Goal: Find contact information: Find contact information

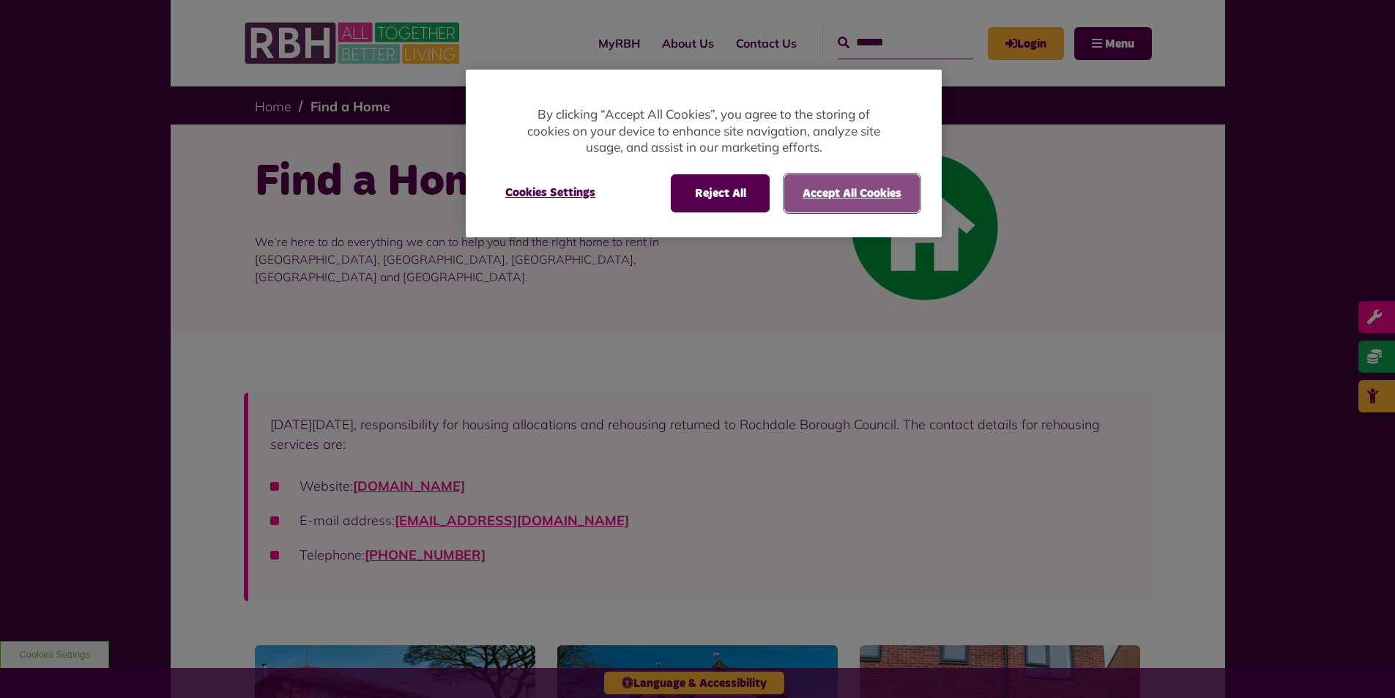
click at [833, 199] on button "Accept All Cookies" at bounding box center [851, 193] width 135 height 38
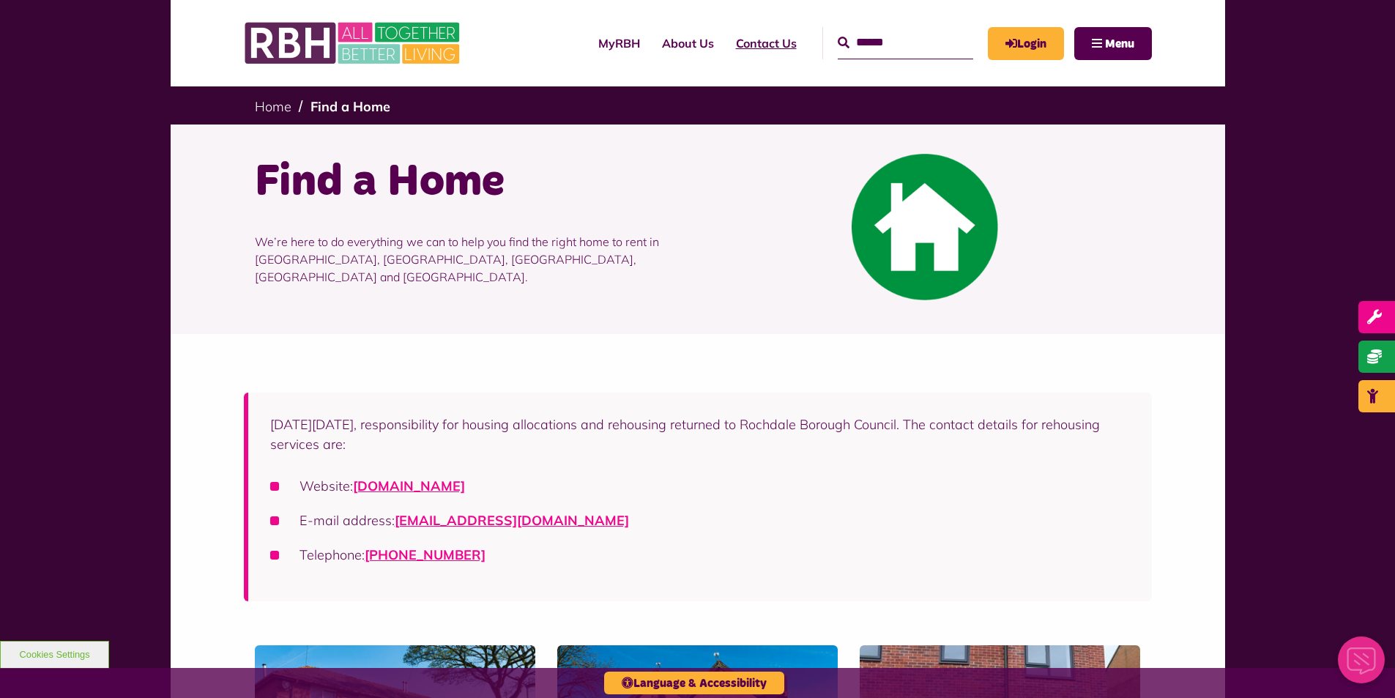
click at [732, 44] on link "Contact Us" at bounding box center [766, 43] width 83 height 40
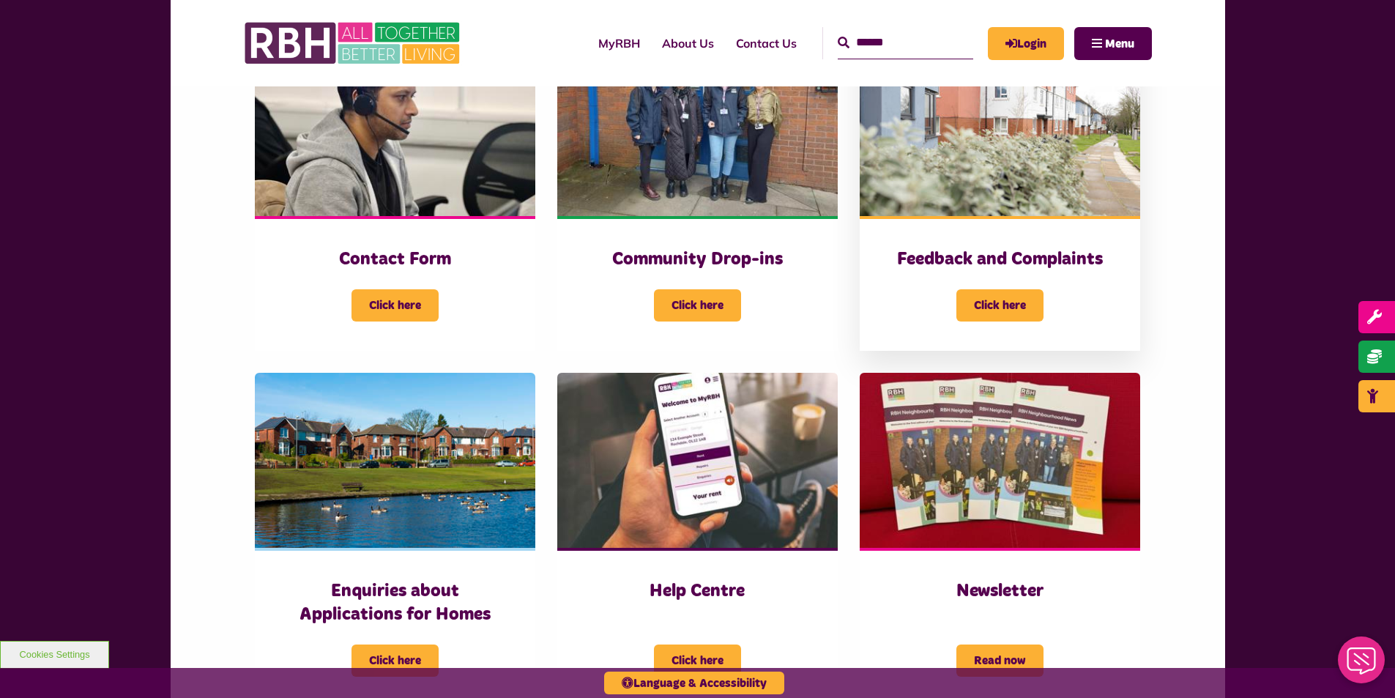
scroll to position [366, 0]
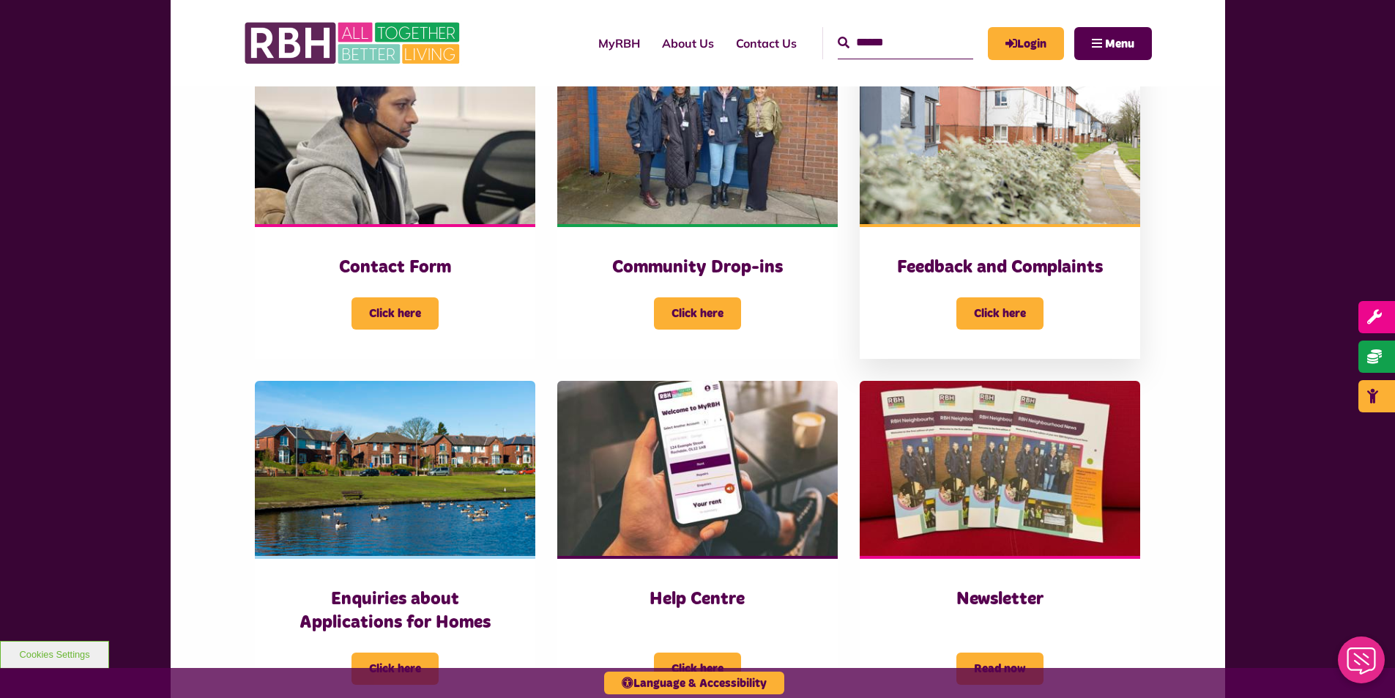
click at [1016, 163] on img at bounding box center [1000, 136] width 280 height 176
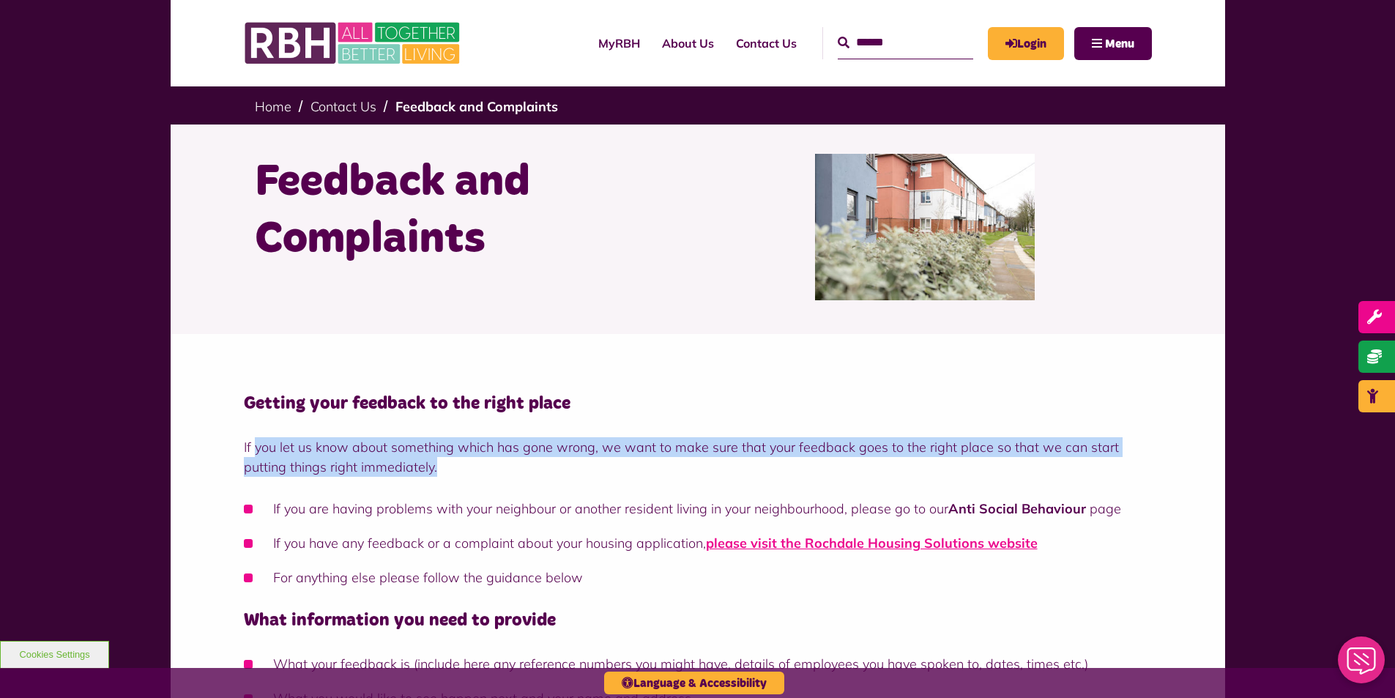
drag, startPoint x: 257, startPoint y: 457, endPoint x: 683, endPoint y: 468, distance: 426.4
click at [683, 468] on p "If you let us know about something which has gone wrong, we want to make sure t…" at bounding box center [698, 457] width 908 height 40
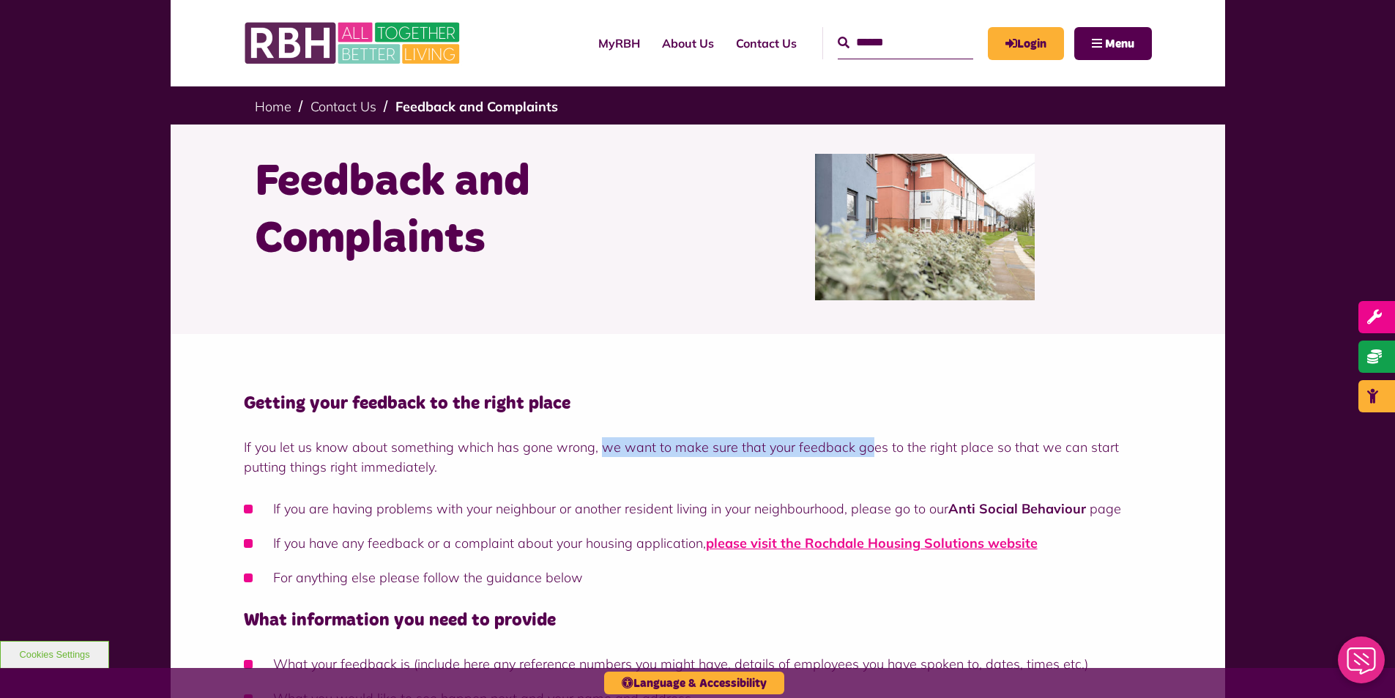
drag, startPoint x: 598, startPoint y: 448, endPoint x: 870, endPoint y: 458, distance: 271.9
click at [870, 458] on p "If you let us know about something which has gone wrong, we want to make sure t…" at bounding box center [698, 457] width 908 height 40
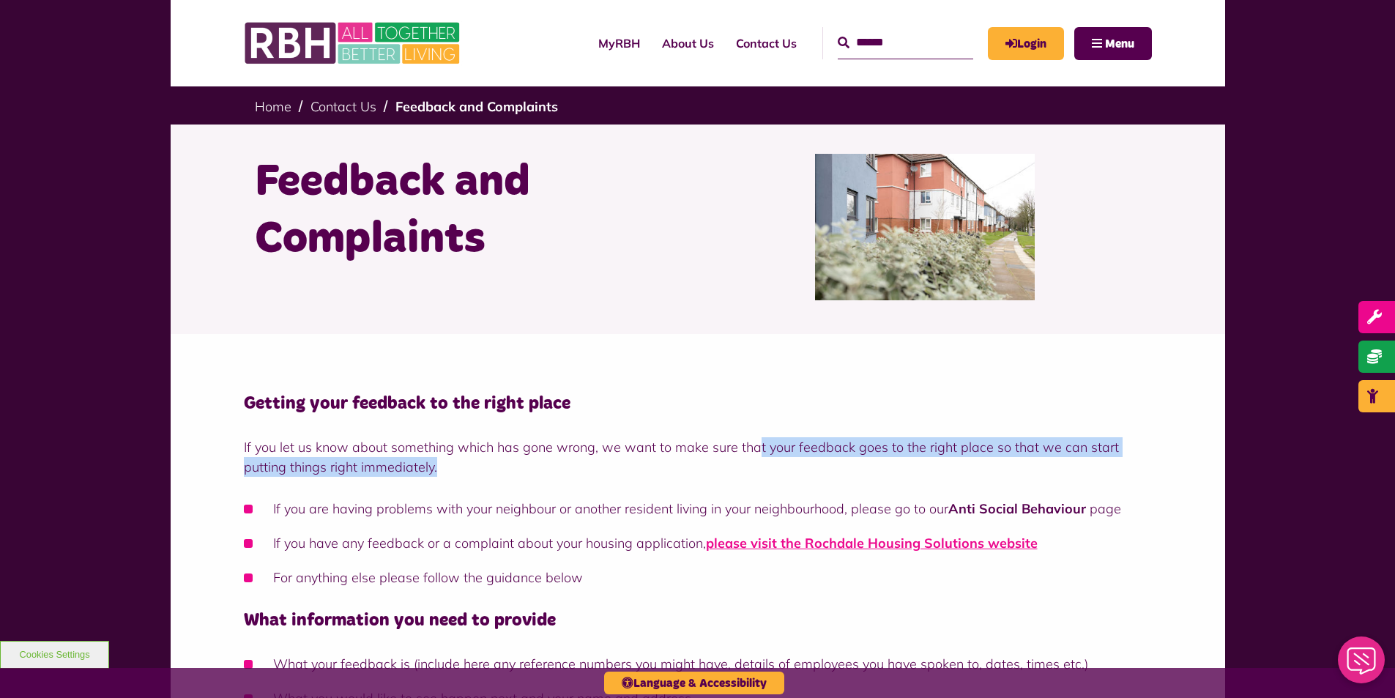
drag, startPoint x: 752, startPoint y: 443, endPoint x: 913, endPoint y: 461, distance: 162.2
click at [913, 461] on p "If you let us know about something which has gone wrong, we want to make sure t…" at bounding box center [698, 457] width 908 height 40
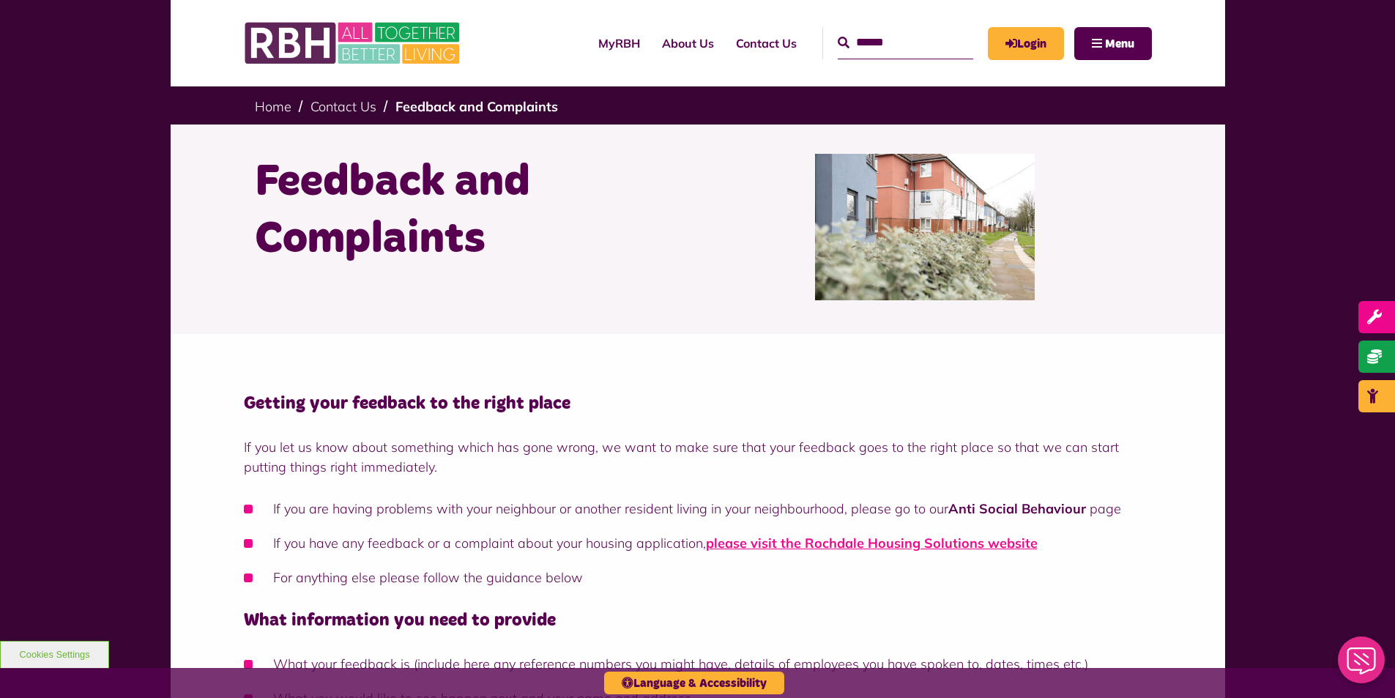
drag, startPoint x: 559, startPoint y: 460, endPoint x: 636, endPoint y: 471, distance: 77.7
click at [636, 471] on p "If you let us know about something which has gone wrong, we want to make sure t…" at bounding box center [698, 457] width 908 height 40
drag, startPoint x: 483, startPoint y: 502, endPoint x: 508, endPoint y: 508, distance: 25.8
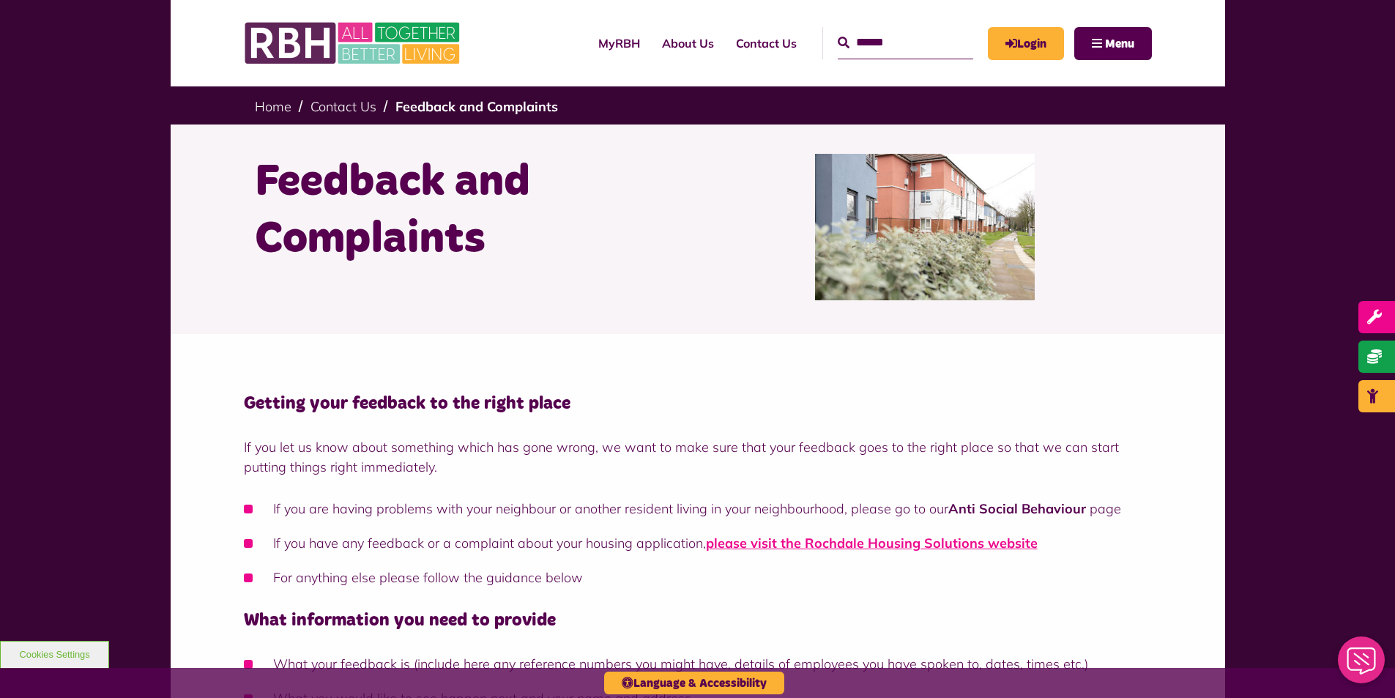
click at [515, 510] on li "If you are having problems with your neighbour or another resident living in yo…" at bounding box center [698, 509] width 908 height 20
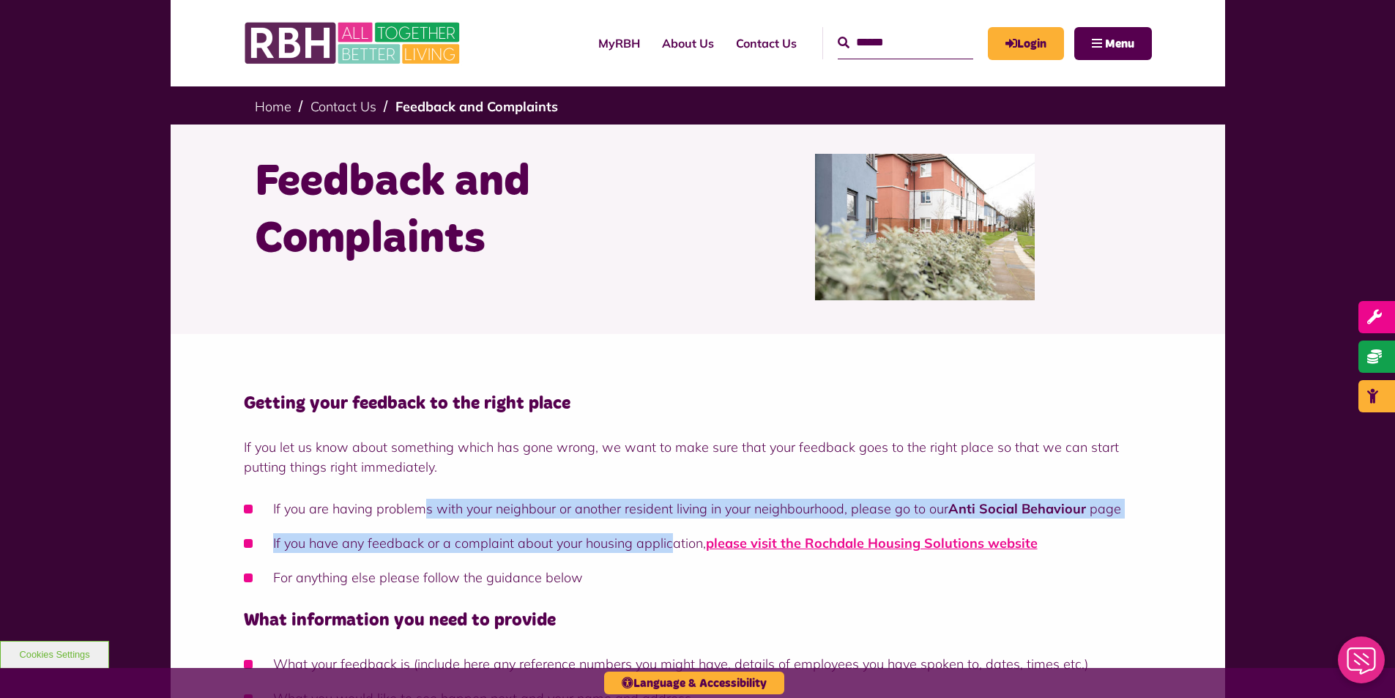
drag, startPoint x: 427, startPoint y: 502, endPoint x: 669, endPoint y: 528, distance: 243.0
click at [669, 528] on ul "If you are having problems with your neighbour or another resident living in yo…" at bounding box center [698, 543] width 908 height 89
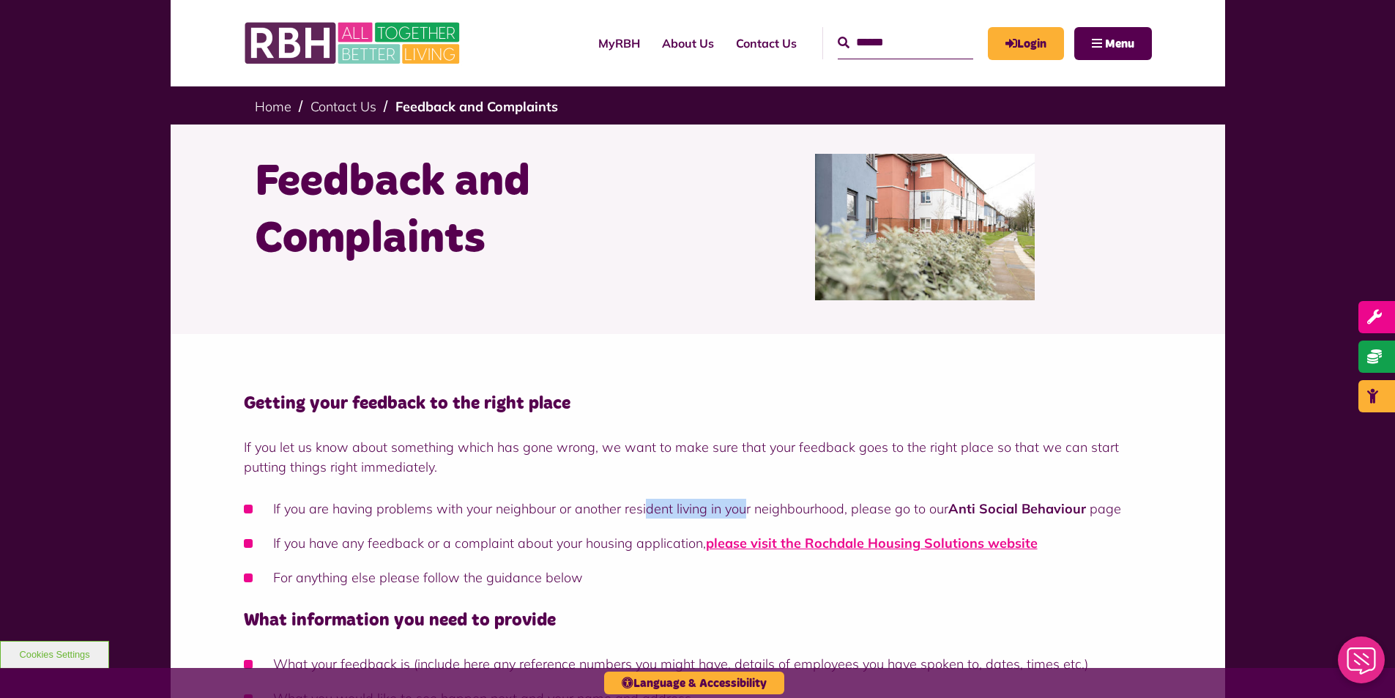
drag, startPoint x: 646, startPoint y: 507, endPoint x: 775, endPoint y: 507, distance: 128.9
click at [775, 507] on li "If you are having problems with your neighbour or another resident living in yo…" at bounding box center [698, 509] width 908 height 20
click at [776, 506] on li "If you are having problems with your neighbour or another resident living in yo…" at bounding box center [698, 509] width 908 height 20
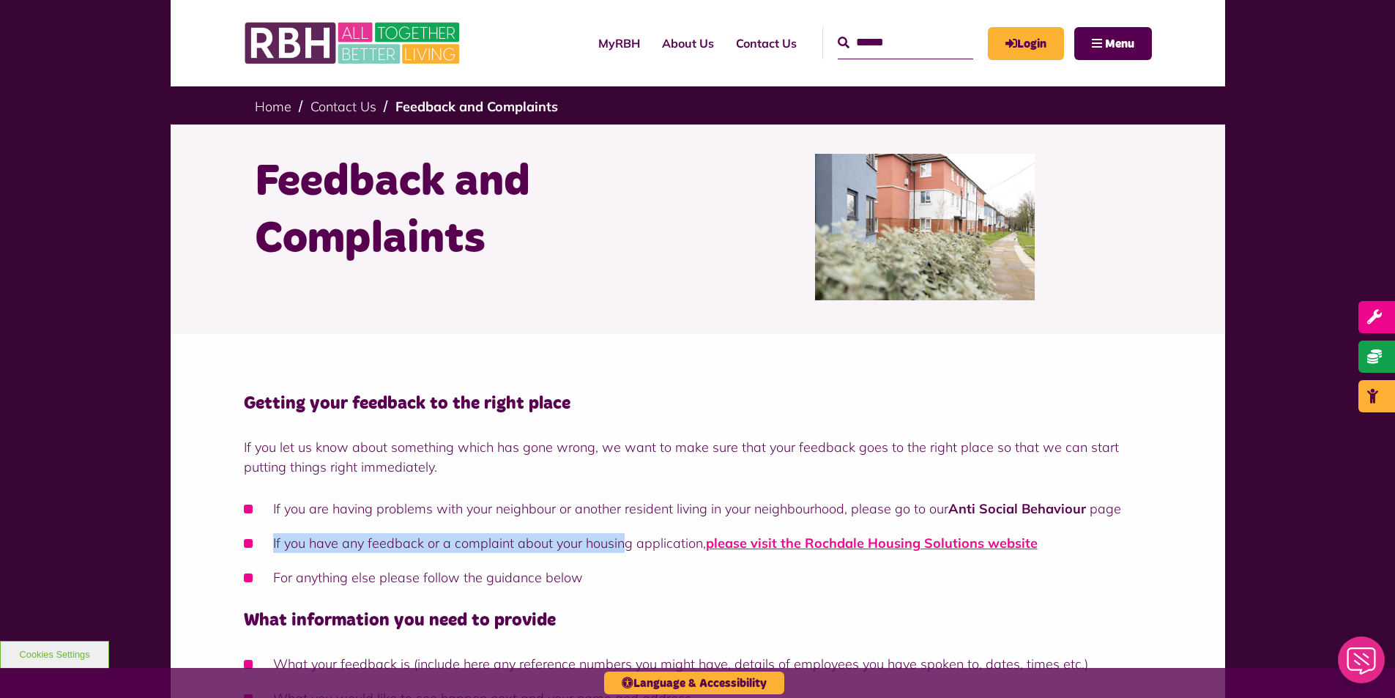
drag, startPoint x: 270, startPoint y: 546, endPoint x: 631, endPoint y: 541, distance: 361.8
click at [623, 540] on li "If you have any feedback or a complaint about your housing application, please …" at bounding box center [698, 543] width 908 height 20
click at [637, 554] on ul "If you are having problems with your neighbour or another resident living in yo…" at bounding box center [698, 543] width 908 height 89
drag, startPoint x: 604, startPoint y: 542, endPoint x: 642, endPoint y: 554, distance: 39.8
click at [641, 553] on li "If you have any feedback or a complaint about your housing application, please …" at bounding box center [698, 543] width 908 height 20
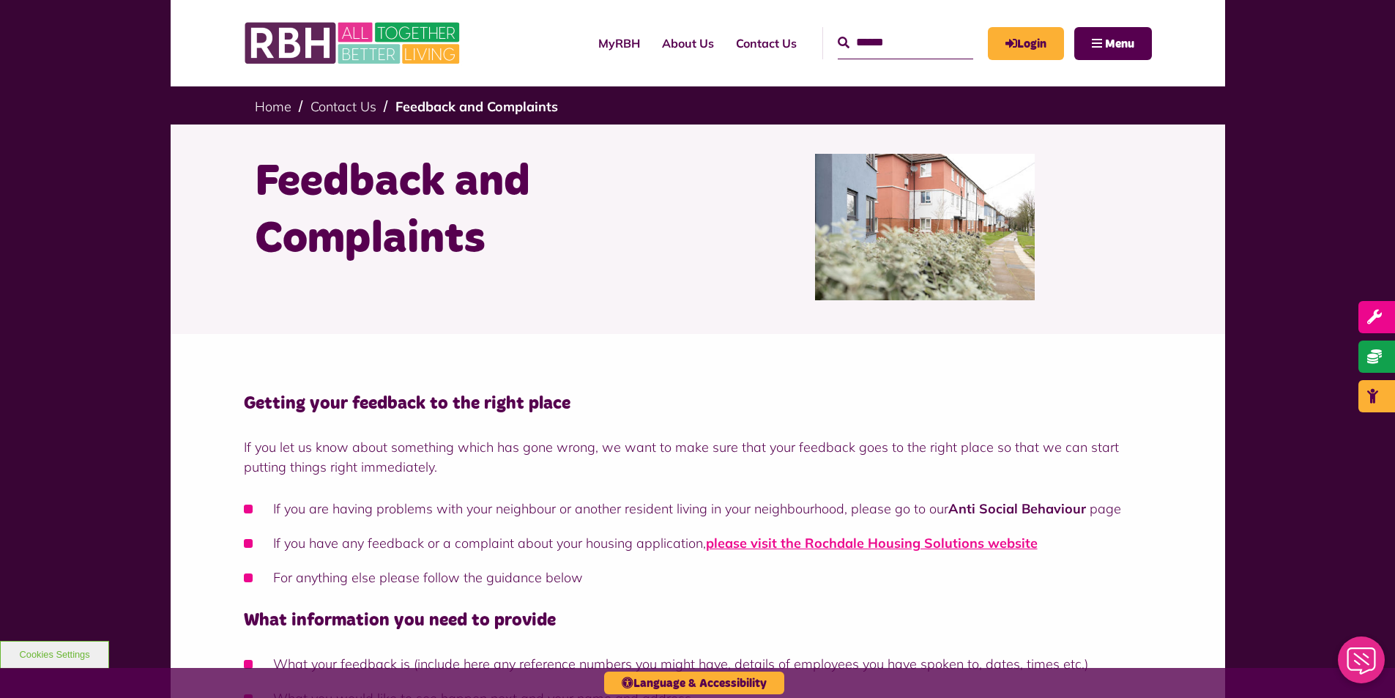
click at [642, 554] on ul "If you are having problems with your neighbour or another resident living in yo…" at bounding box center [698, 543] width 908 height 89
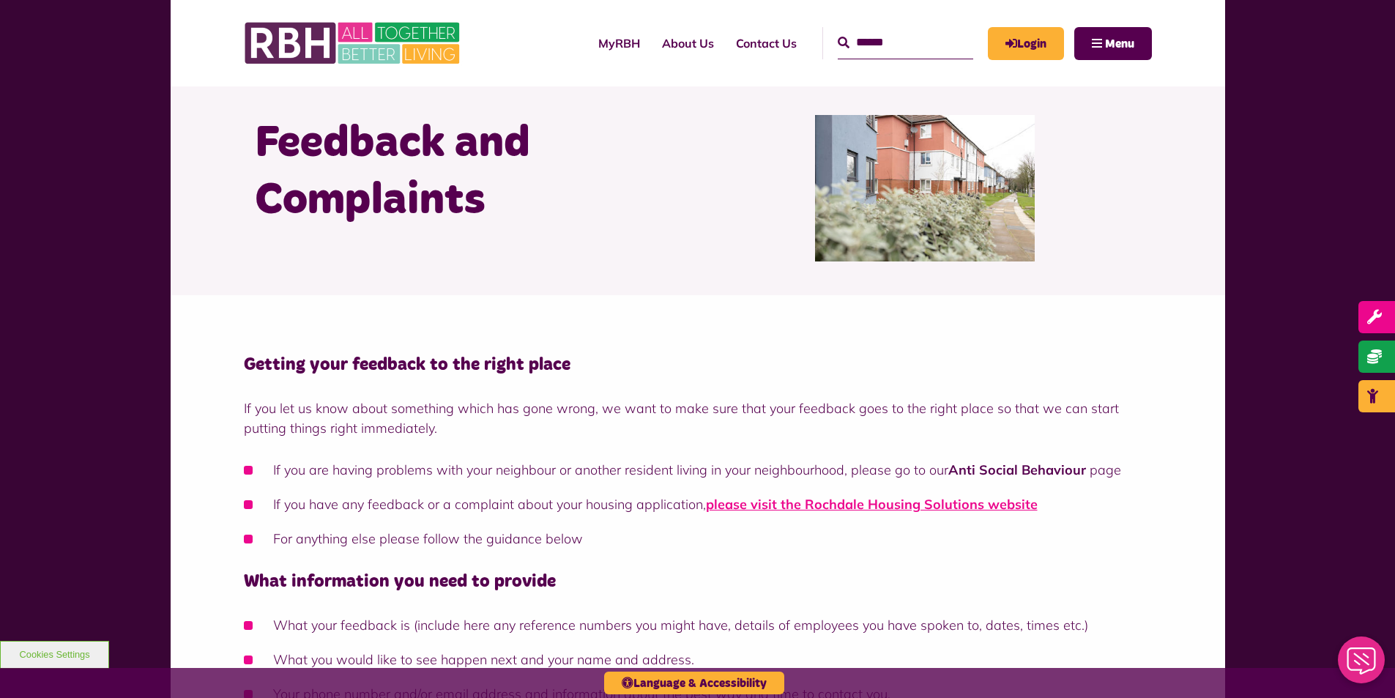
scroll to position [146, 0]
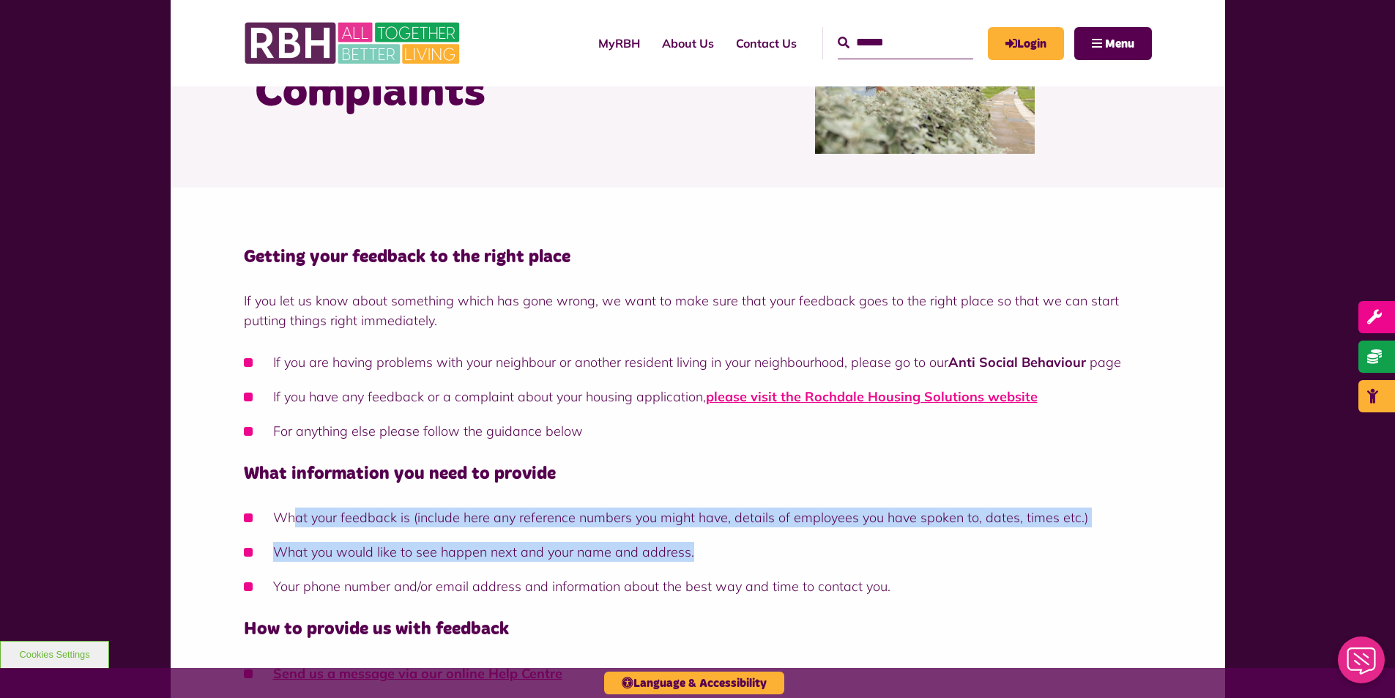
drag, startPoint x: 349, startPoint y: 519, endPoint x: 786, endPoint y: 565, distance: 439.6
click at [787, 565] on ul "What your feedback is (include here any reference numbers you might have, detai…" at bounding box center [698, 552] width 908 height 89
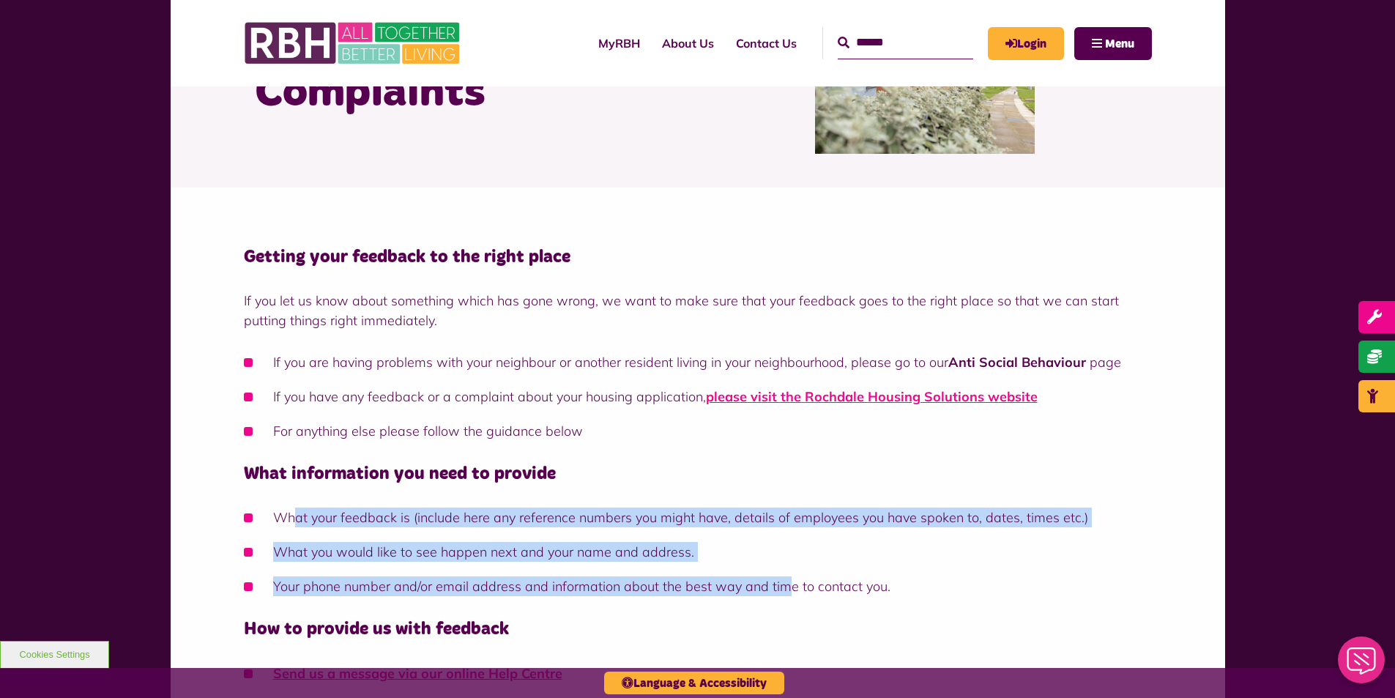
click at [785, 565] on ul "What your feedback is (include here any reference numbers you might have, detai…" at bounding box center [698, 552] width 908 height 89
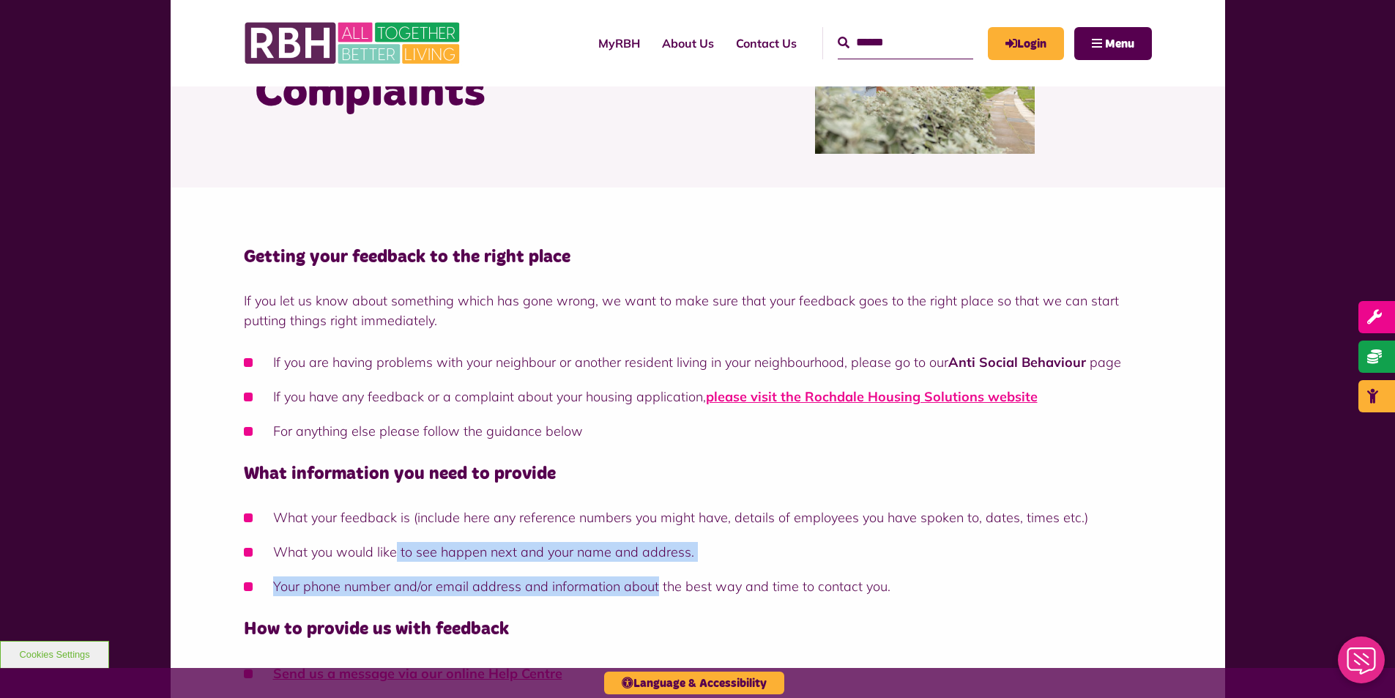
drag, startPoint x: 393, startPoint y: 528, endPoint x: 675, endPoint y: 560, distance: 283.8
click at [672, 565] on ul "What your feedback is (include here any reference numbers you might have, detai…" at bounding box center [698, 552] width 908 height 89
click at [675, 560] on li "What you would like to see happen next and your name and address." at bounding box center [698, 552] width 908 height 20
drag, startPoint x: 606, startPoint y: 530, endPoint x: 774, endPoint y: 578, distance: 174.3
click at [774, 578] on ul "What your feedback is (include here any reference numbers you might have, detai…" at bounding box center [698, 552] width 908 height 89
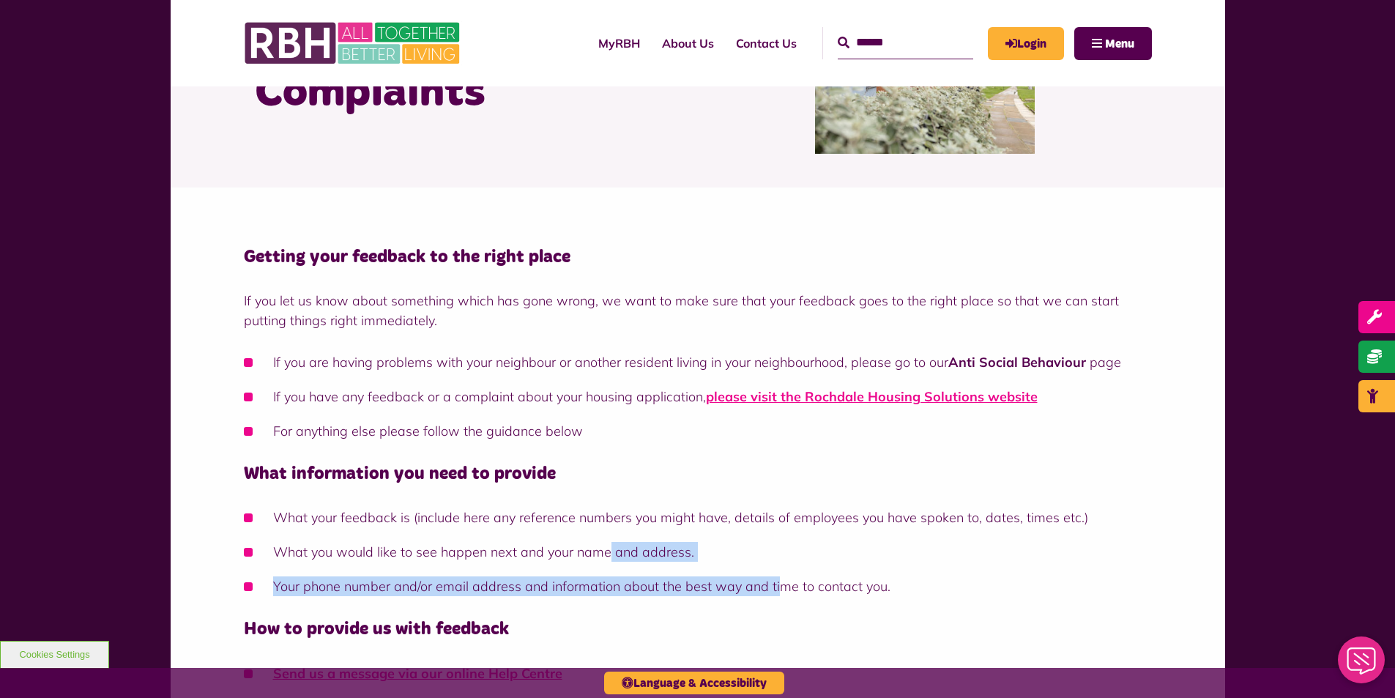
click at [775, 578] on li "Your phone number and/or email address and information about the best way and t…" at bounding box center [698, 586] width 908 height 20
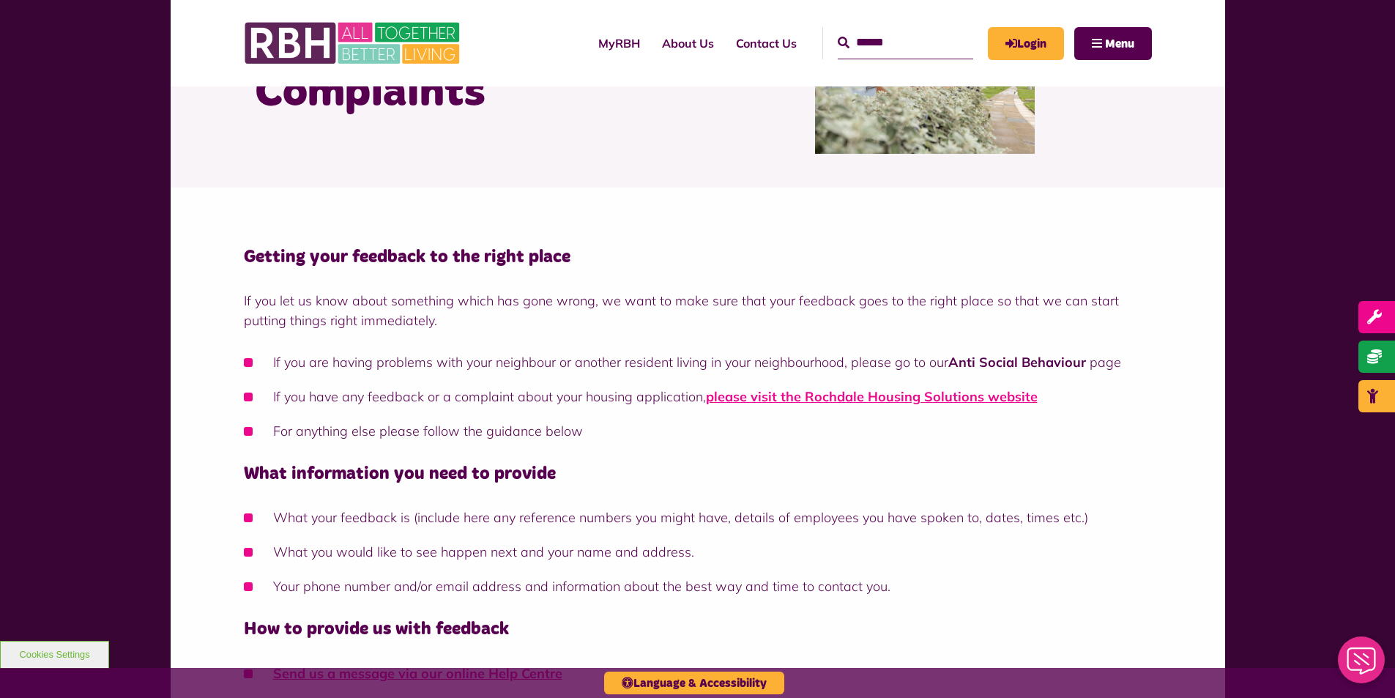
click at [542, 557] on li "What you would like to see happen next and your name and address." at bounding box center [698, 552] width 908 height 20
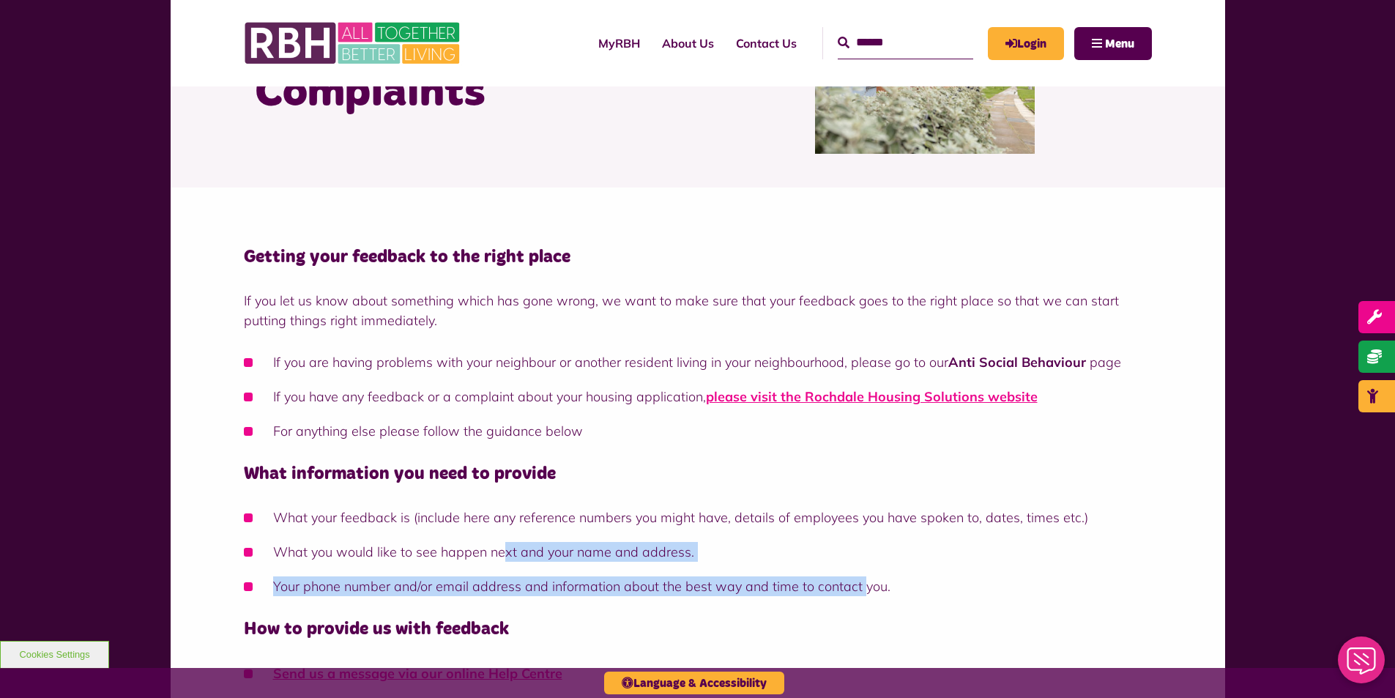
drag, startPoint x: 501, startPoint y: 547, endPoint x: 861, endPoint y: 596, distance: 363.6
click at [861, 596] on ul "What your feedback is (include here any reference numbers you might have, detai…" at bounding box center [698, 552] width 908 height 89
click at [861, 596] on li "Your phone number and/or email address and information about the best way and t…" at bounding box center [698, 586] width 908 height 20
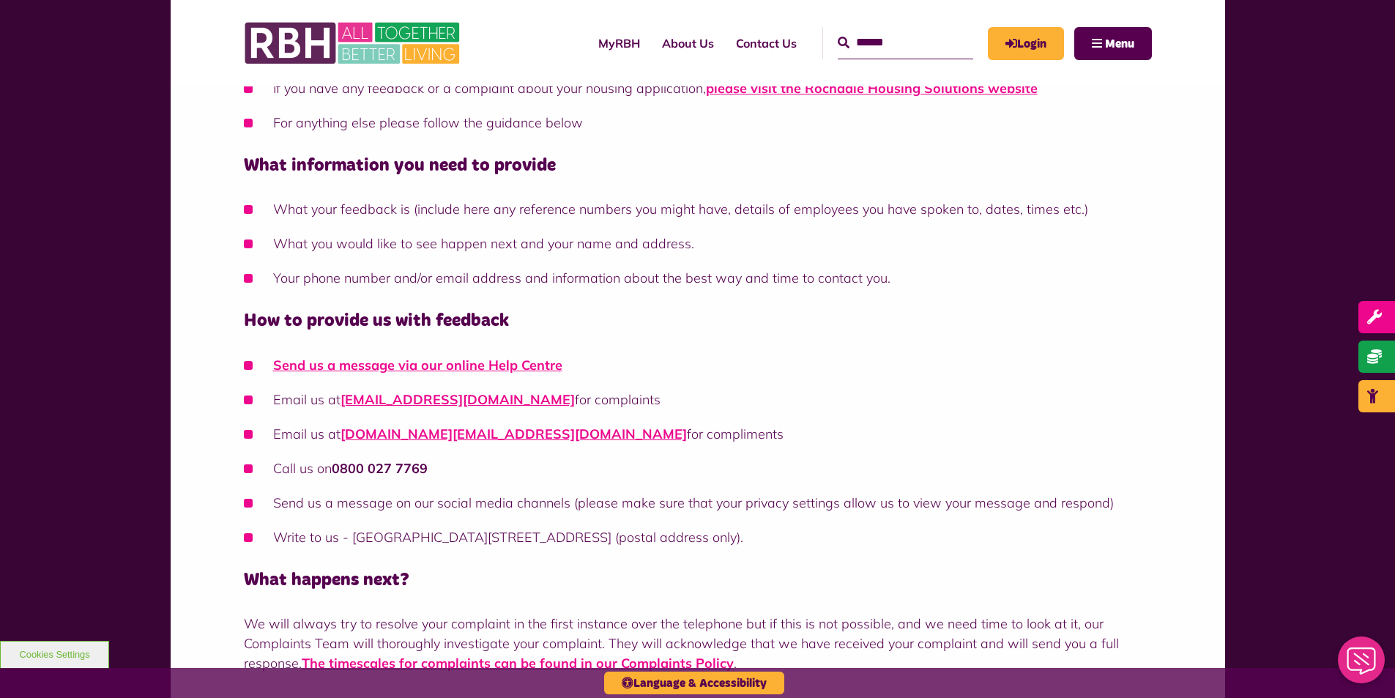
scroll to position [586, 0]
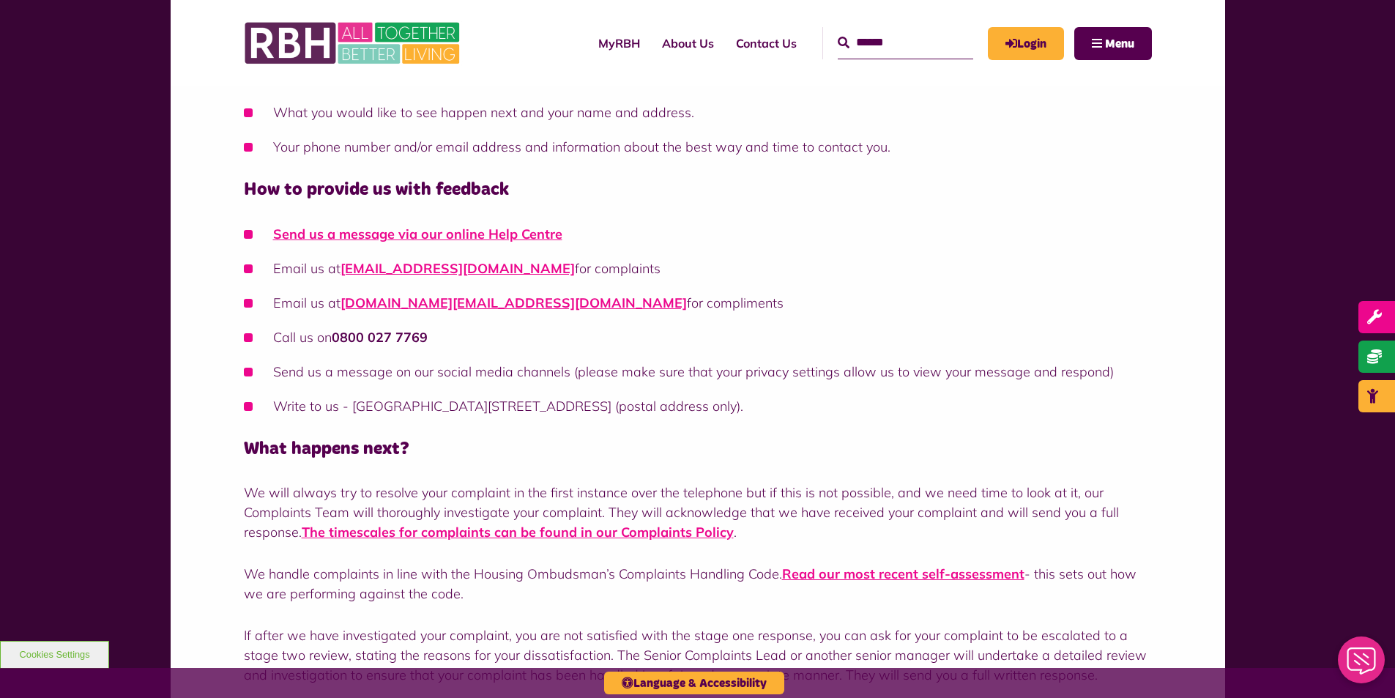
drag, startPoint x: 560, startPoint y: 363, endPoint x: 866, endPoint y: 402, distance: 307.8
click at [865, 401] on ul "Send us a message via our online Help Centre Email us at customer.complaints@rb…" at bounding box center [698, 320] width 908 height 192
click at [866, 402] on li "Write to us - Unique Enterprise Centre, Belfield Road, Rochdale, OL16 2UP (post…" at bounding box center [698, 406] width 908 height 20
drag, startPoint x: 757, startPoint y: 358, endPoint x: 957, endPoint y: 445, distance: 218.1
click at [956, 445] on div "Getting your feedback to the right place If you let us know about something whi…" at bounding box center [698, 371] width 908 height 1129
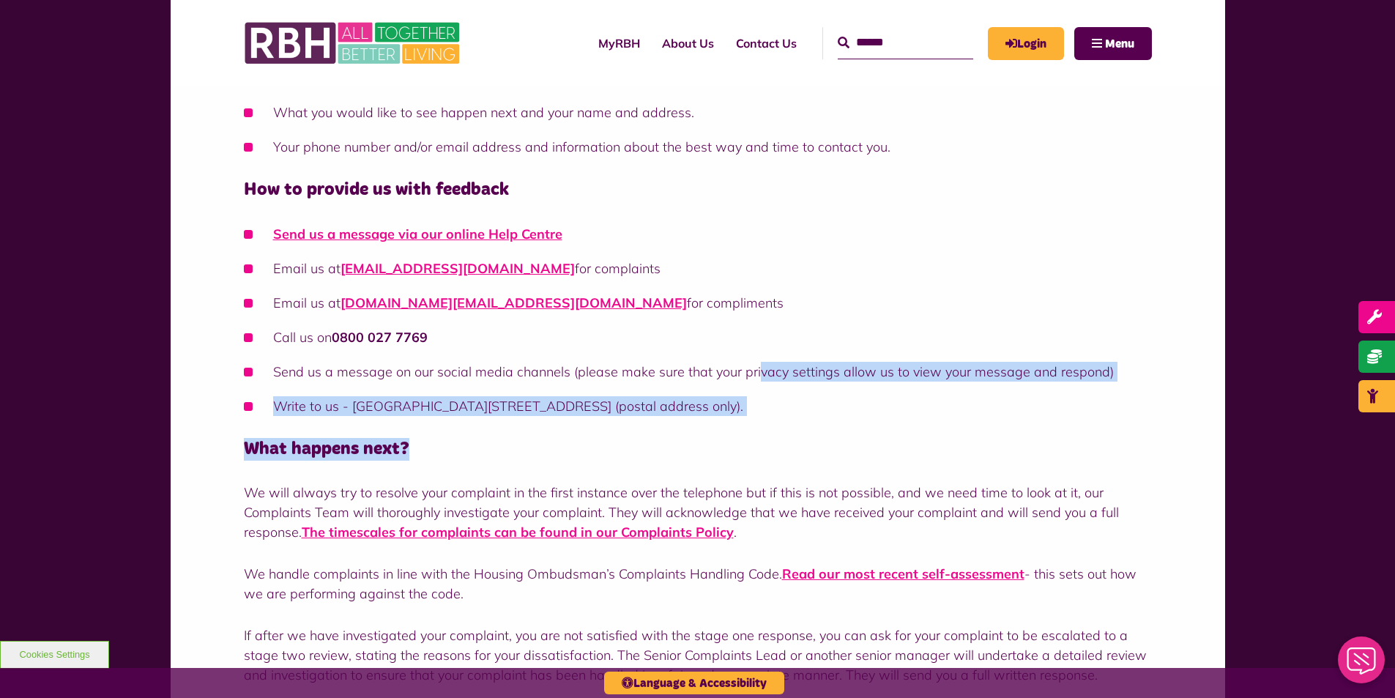
click at [957, 445] on h4 "What happens next?" at bounding box center [698, 449] width 908 height 23
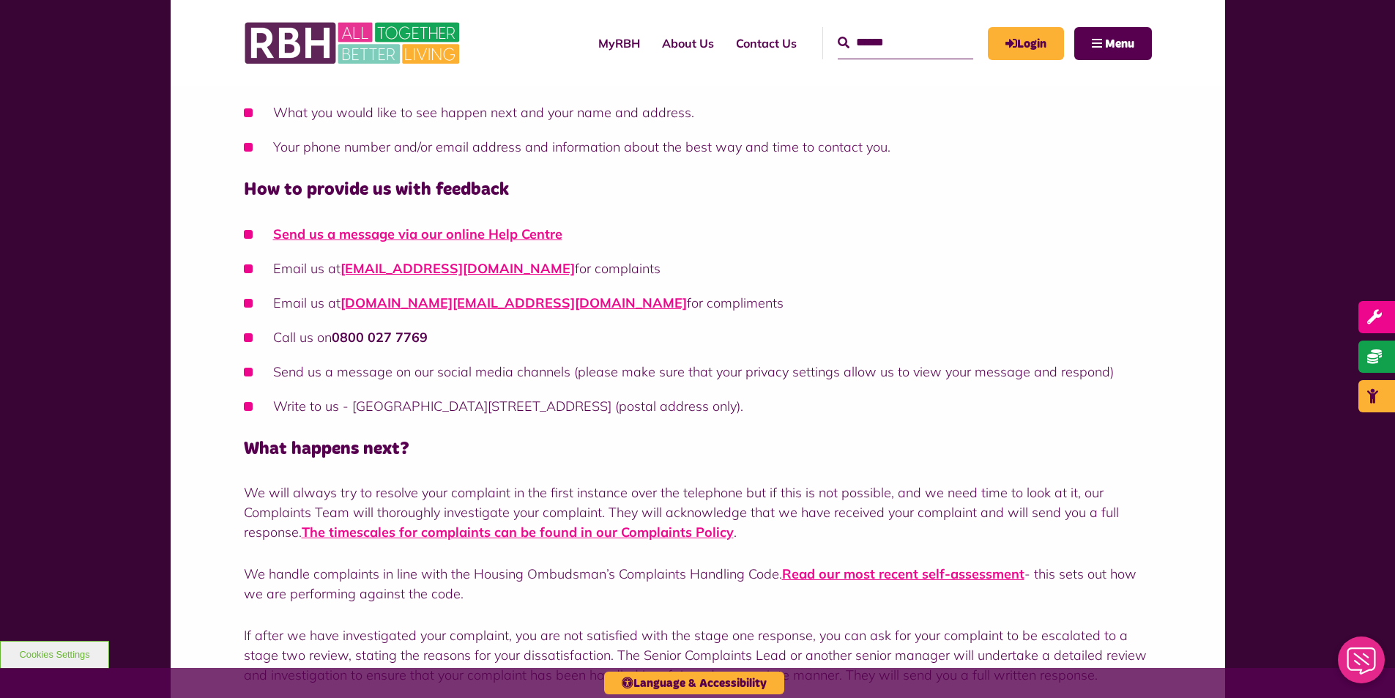
scroll to position [1025, 0]
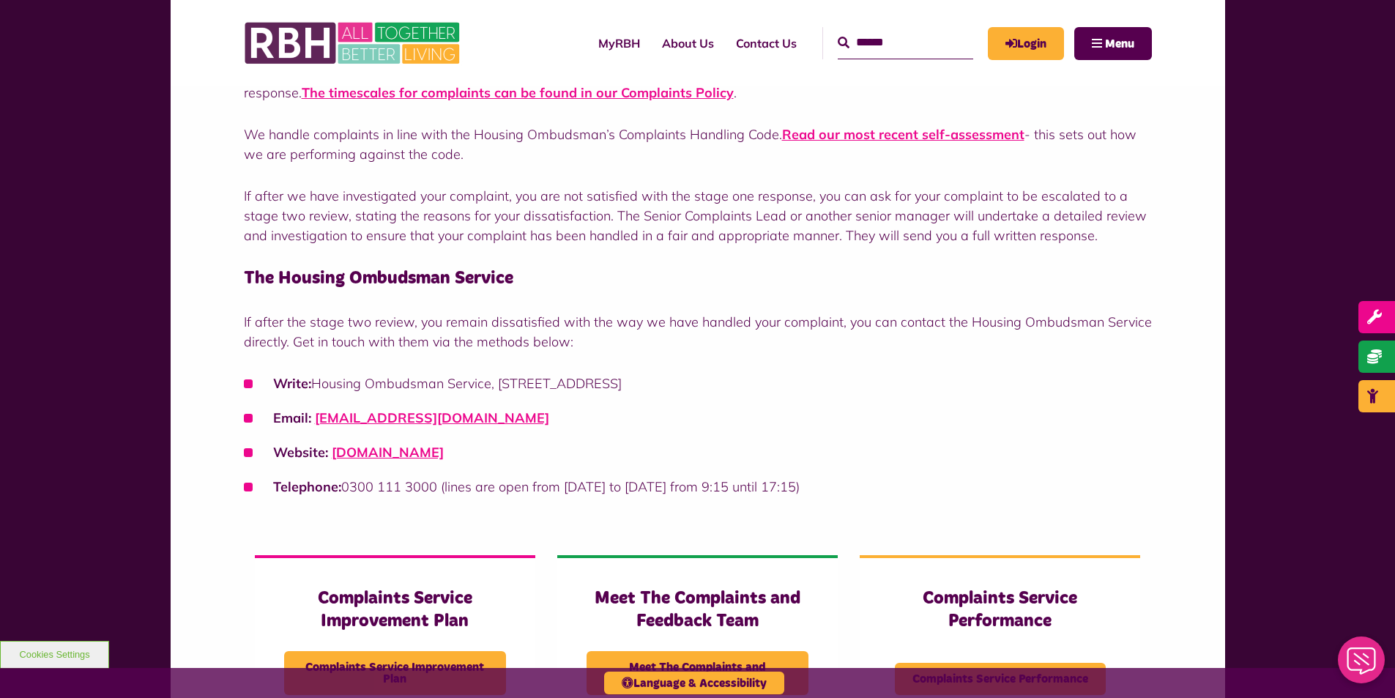
drag, startPoint x: 511, startPoint y: 386, endPoint x: 757, endPoint y: 461, distance: 257.2
click at [757, 461] on ul "Write: Housing Ombudsman Service, PO Box 1484, Unit D, Preston, PR2 0ET Email: …" at bounding box center [698, 435] width 908 height 123
click at [757, 461] on li "Website: www.housing-ombudsman.org.uk" at bounding box center [698, 452] width 908 height 20
drag, startPoint x: 246, startPoint y: 324, endPoint x: 792, endPoint y: 366, distance: 547.3
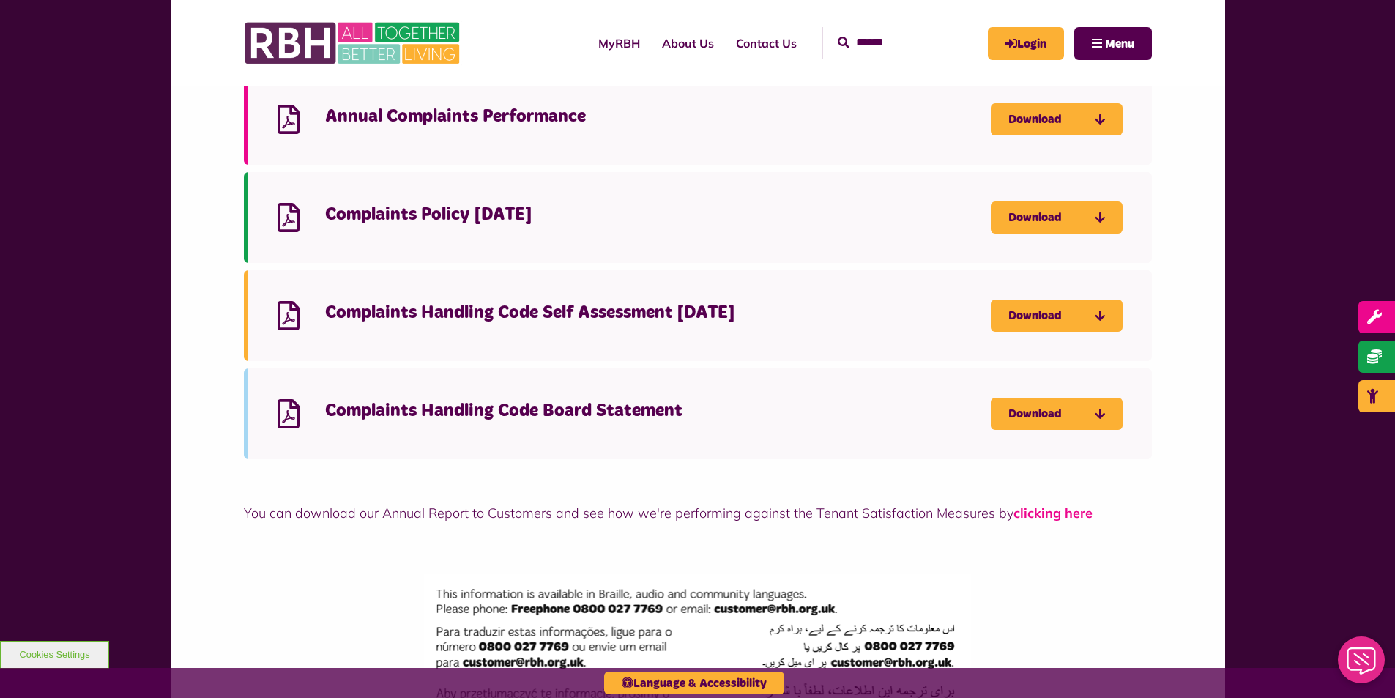
scroll to position [1684, 0]
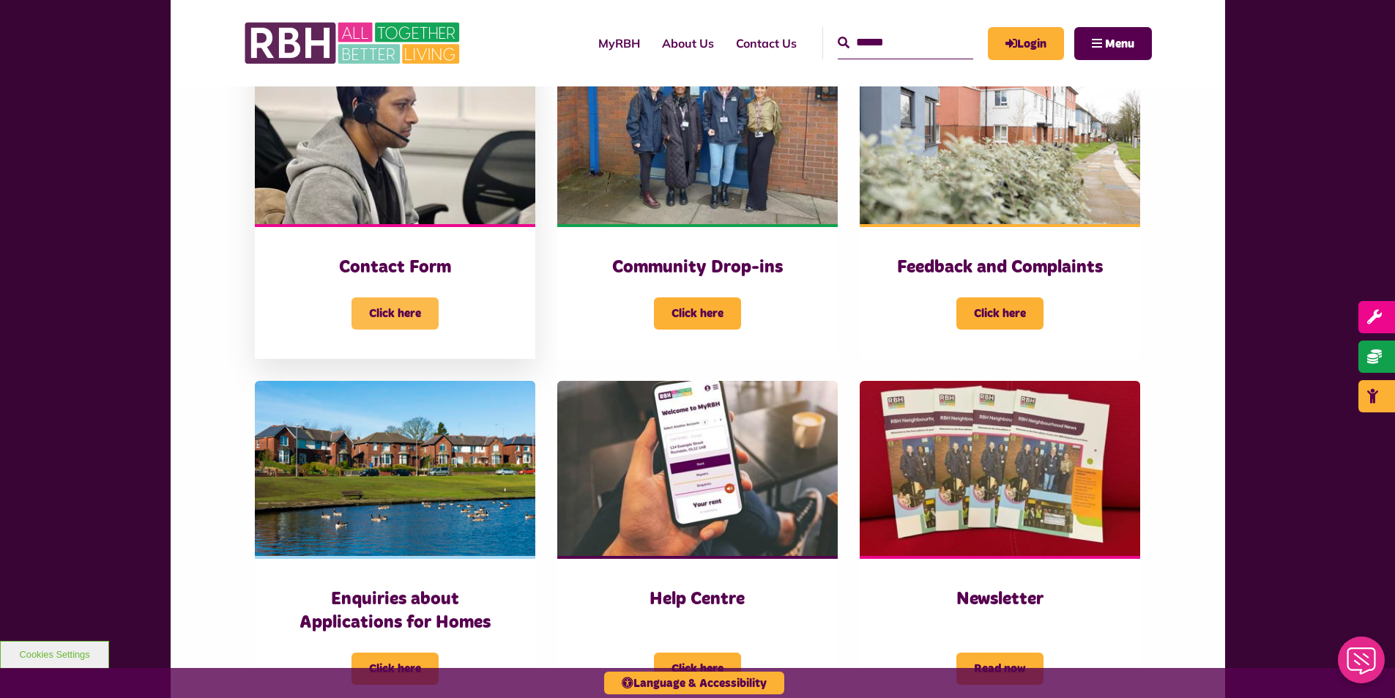
click at [412, 302] on span "Click here" at bounding box center [395, 313] width 87 height 32
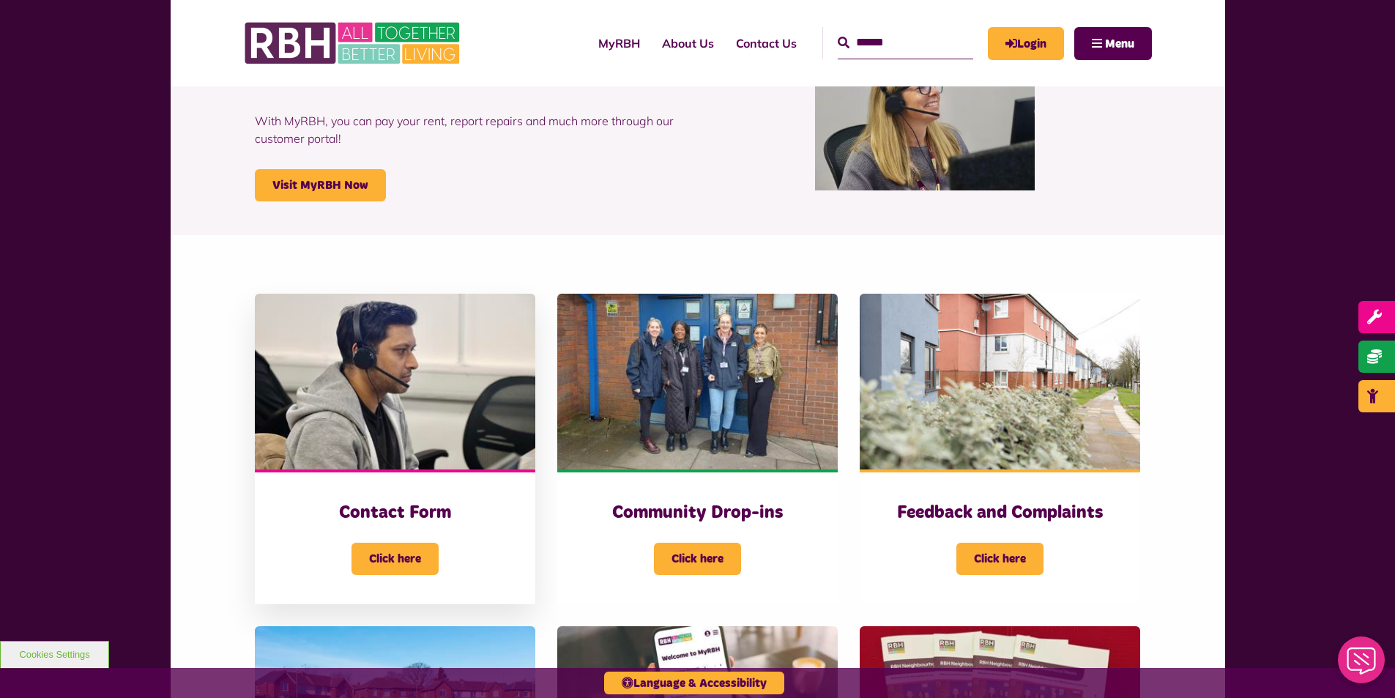
scroll to position [146, 0]
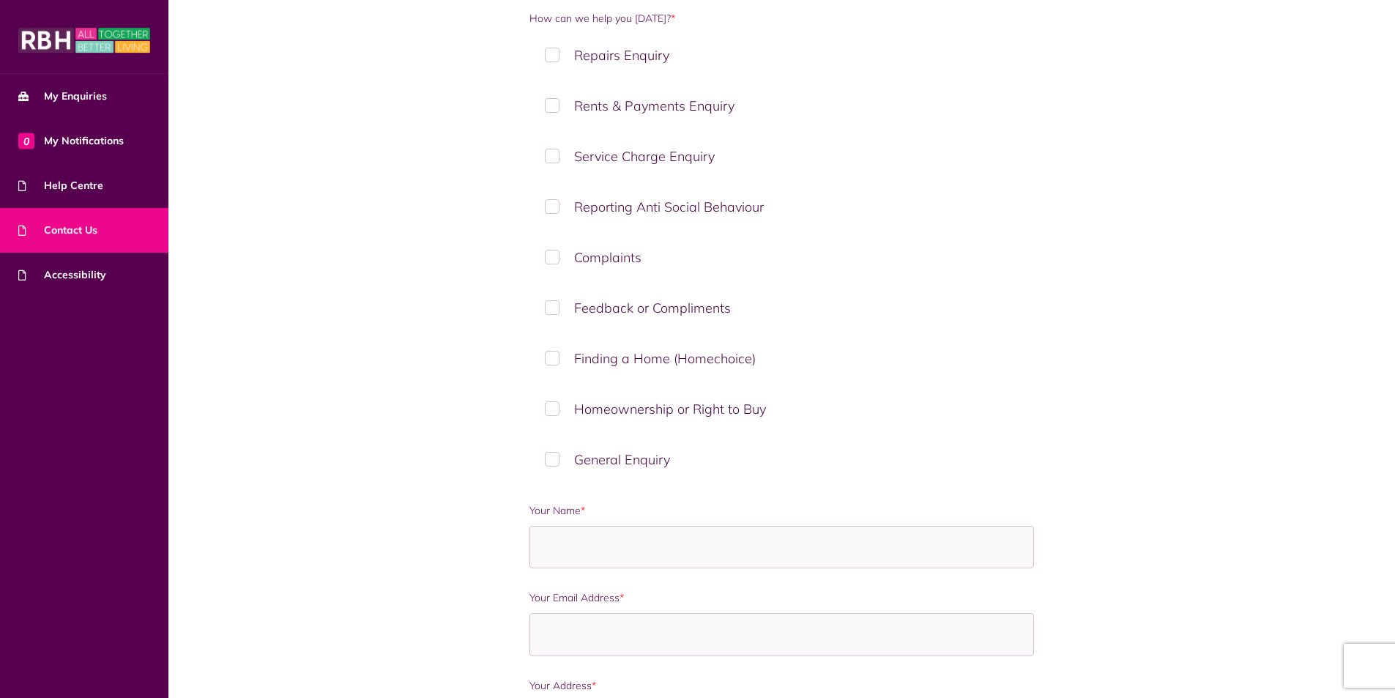
scroll to position [73, 0]
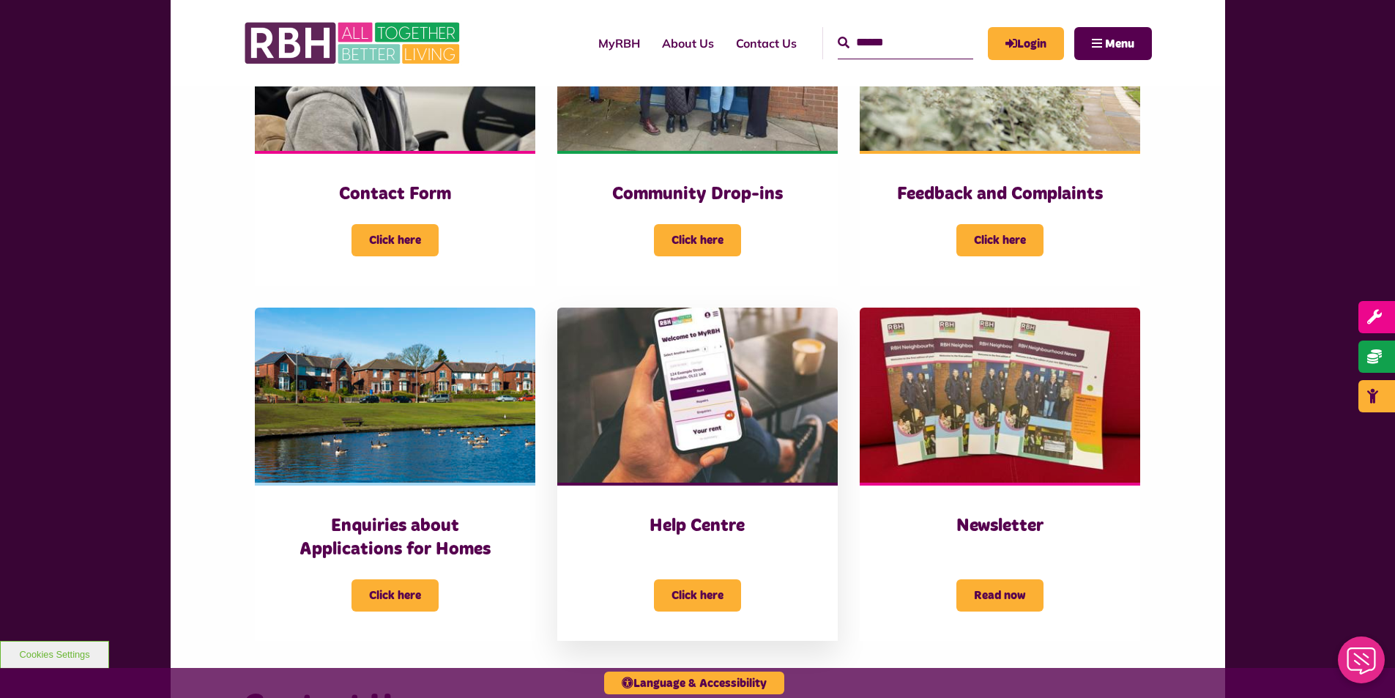
scroll to position [586, 0]
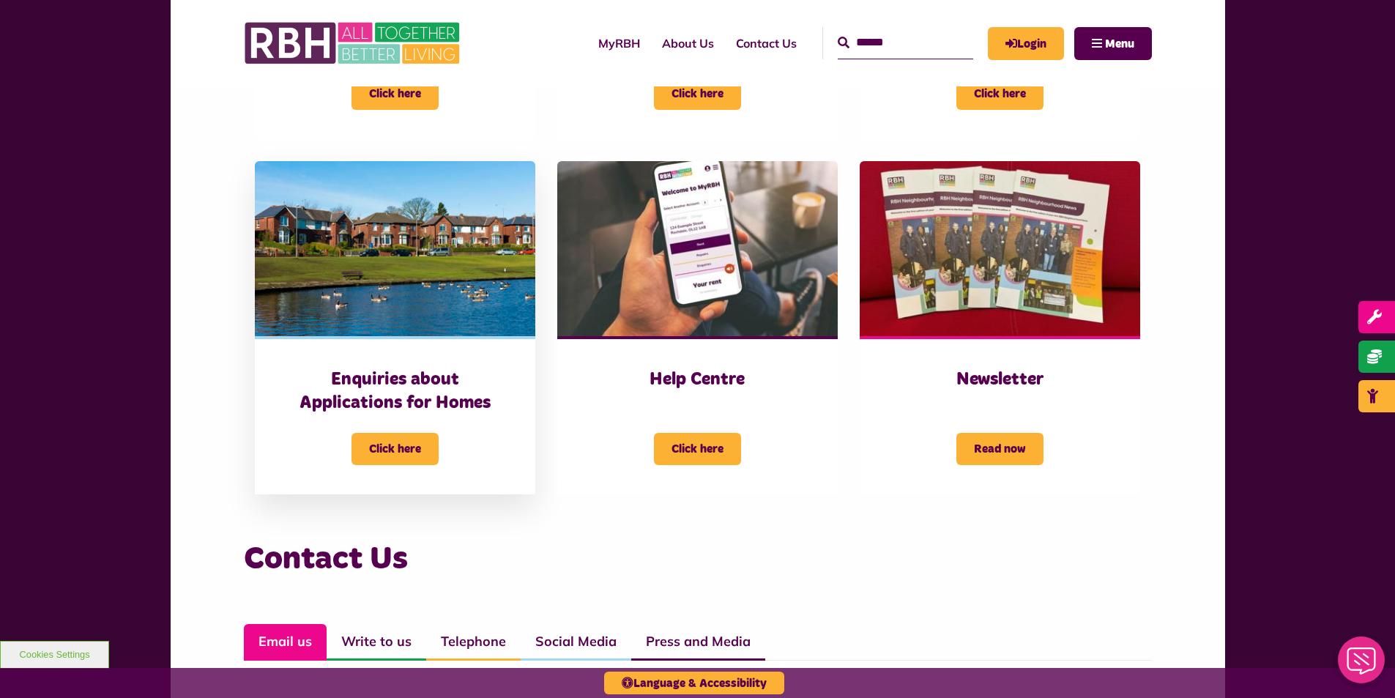
click at [363, 303] on img at bounding box center [395, 249] width 280 height 176
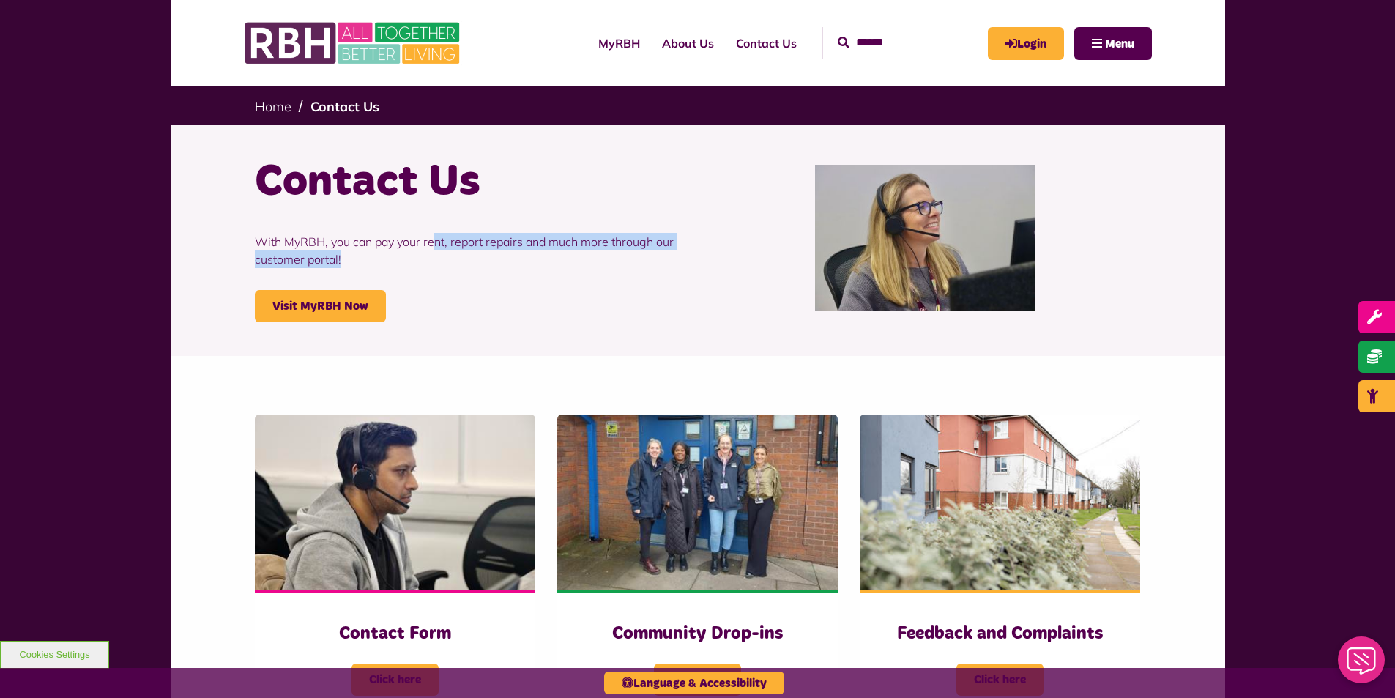
drag, startPoint x: 436, startPoint y: 237, endPoint x: 674, endPoint y: 283, distance: 243.2
click at [674, 283] on p "With MyRBH, you can pay your rent, report repairs and much more through our cus…" at bounding box center [471, 250] width 432 height 79
click at [675, 284] on p "With MyRBH, you can pay your rent, report repairs and much more through our cus…" at bounding box center [471, 250] width 432 height 79
drag, startPoint x: 266, startPoint y: 234, endPoint x: 585, endPoint y: 279, distance: 322.5
click at [585, 279] on div "Contact Us With MyRBH, you can pay your rent, report repairs and much more thro…" at bounding box center [471, 238] width 454 height 168
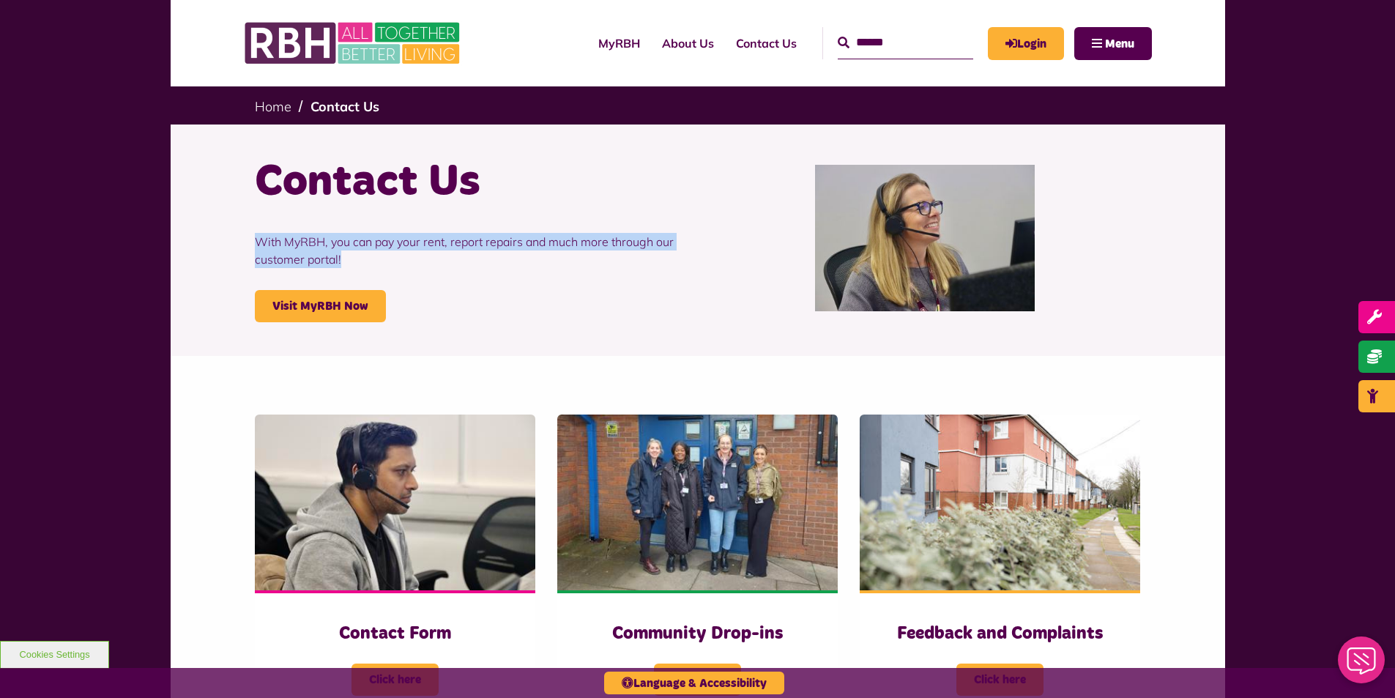
click at [585, 279] on p "With MyRBH, you can pay your rent, report repairs and much more through our cus…" at bounding box center [471, 250] width 432 height 79
drag, startPoint x: 415, startPoint y: 230, endPoint x: 691, endPoint y: 268, distance: 279.4
click at [691, 268] on div "Contact Us With MyRBH, you can pay your rent, report repairs and much more thro…" at bounding box center [471, 238] width 454 height 168
click at [603, 38] on link "MyRBH" at bounding box center [619, 43] width 64 height 40
